Goal: Obtain resource: Download file/media

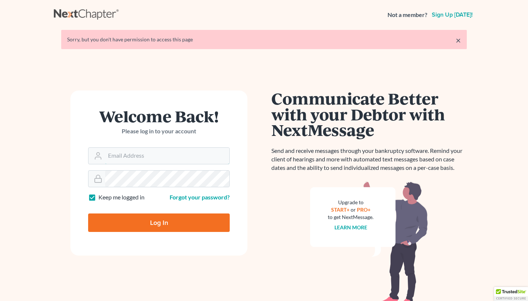
type input "[EMAIL_ADDRESS][DOMAIN_NAME]"
click at [158, 222] on input "Log In" at bounding box center [159, 222] width 142 height 18
type input "Thinking..."
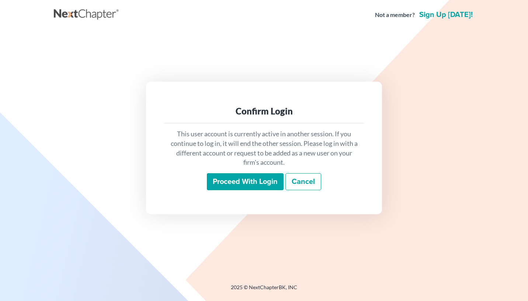
click at [216, 181] on input "Proceed with login" at bounding box center [245, 181] width 77 height 17
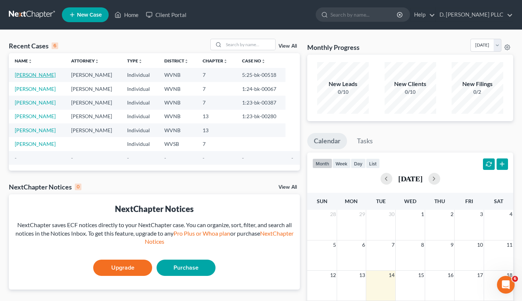
click at [38, 74] on link "Bryant, Carl" at bounding box center [35, 75] width 41 height 6
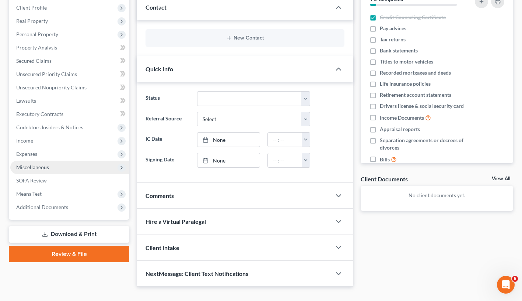
scroll to position [115, 0]
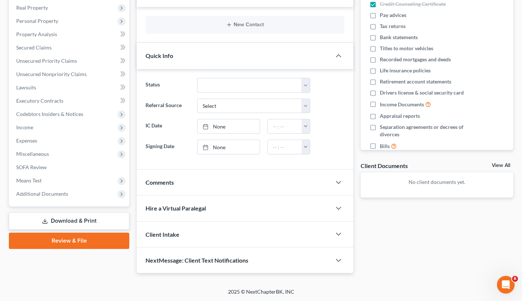
click at [68, 219] on link "Download & Print" at bounding box center [69, 220] width 121 height 17
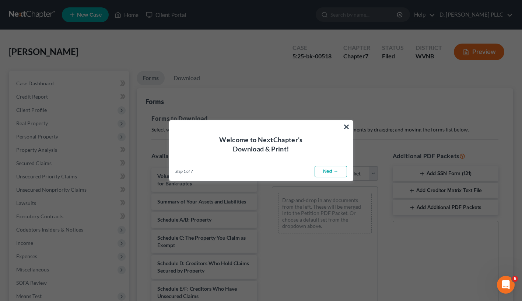
click at [330, 172] on link "Next →" at bounding box center [331, 172] width 32 height 12
select select "0"
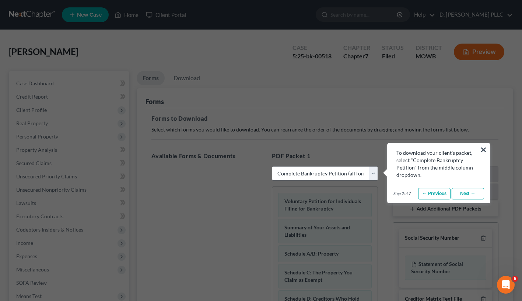
click at [465, 194] on link "Next →" at bounding box center [468, 194] width 32 height 12
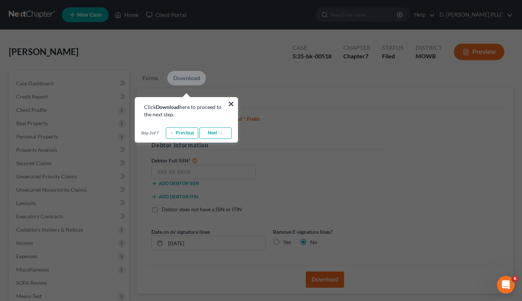
click at [223, 133] on link "Next →" at bounding box center [215, 133] width 32 height 12
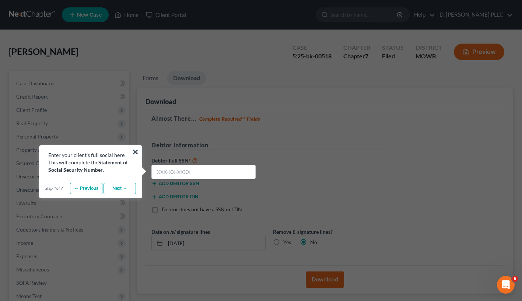
click at [124, 187] on link "Next →" at bounding box center [120, 189] width 32 height 12
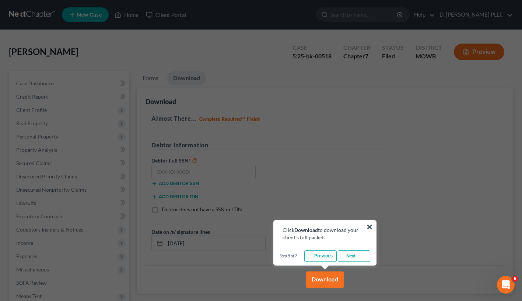
click at [351, 252] on link "Next →" at bounding box center [354, 256] width 32 height 12
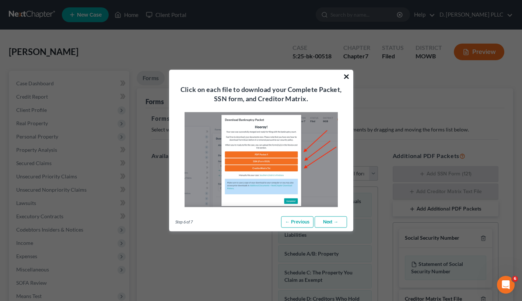
click at [348, 76] on button "×" at bounding box center [346, 76] width 7 height 12
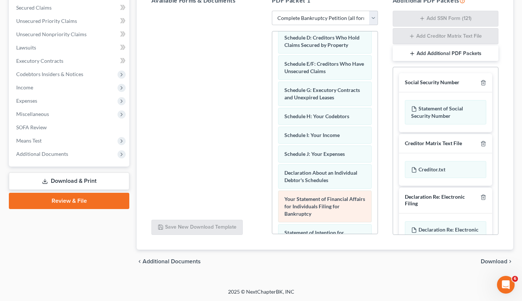
scroll to position [100, 0]
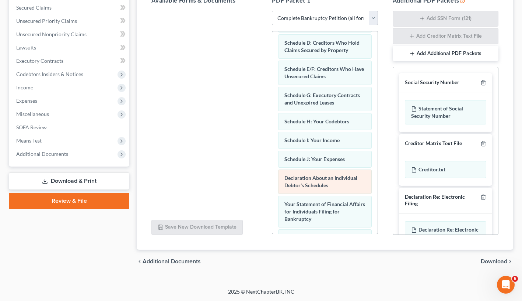
click at [320, 177] on span "Declaration About an Individual Debtor's Schedules" at bounding box center [321, 181] width 73 height 14
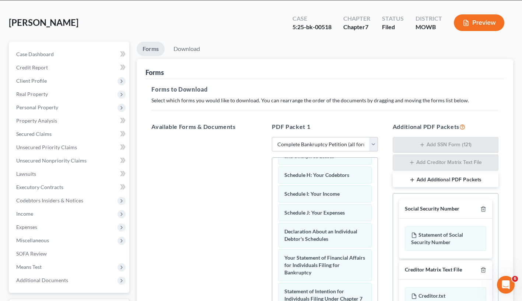
scroll to position [174, 0]
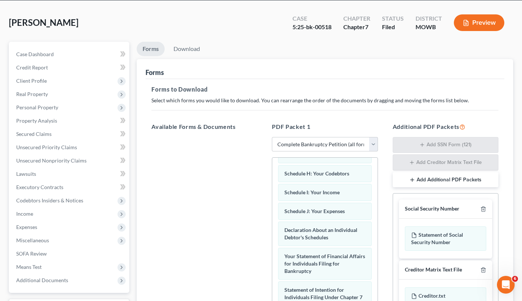
click at [232, 281] on div at bounding box center [205, 238] width 118 height 203
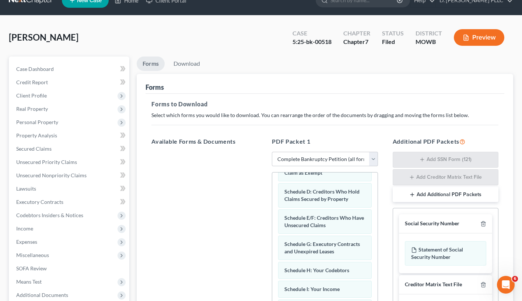
scroll to position [0, 0]
